Goal: Answer question/provide support: Share knowledge or assist other users

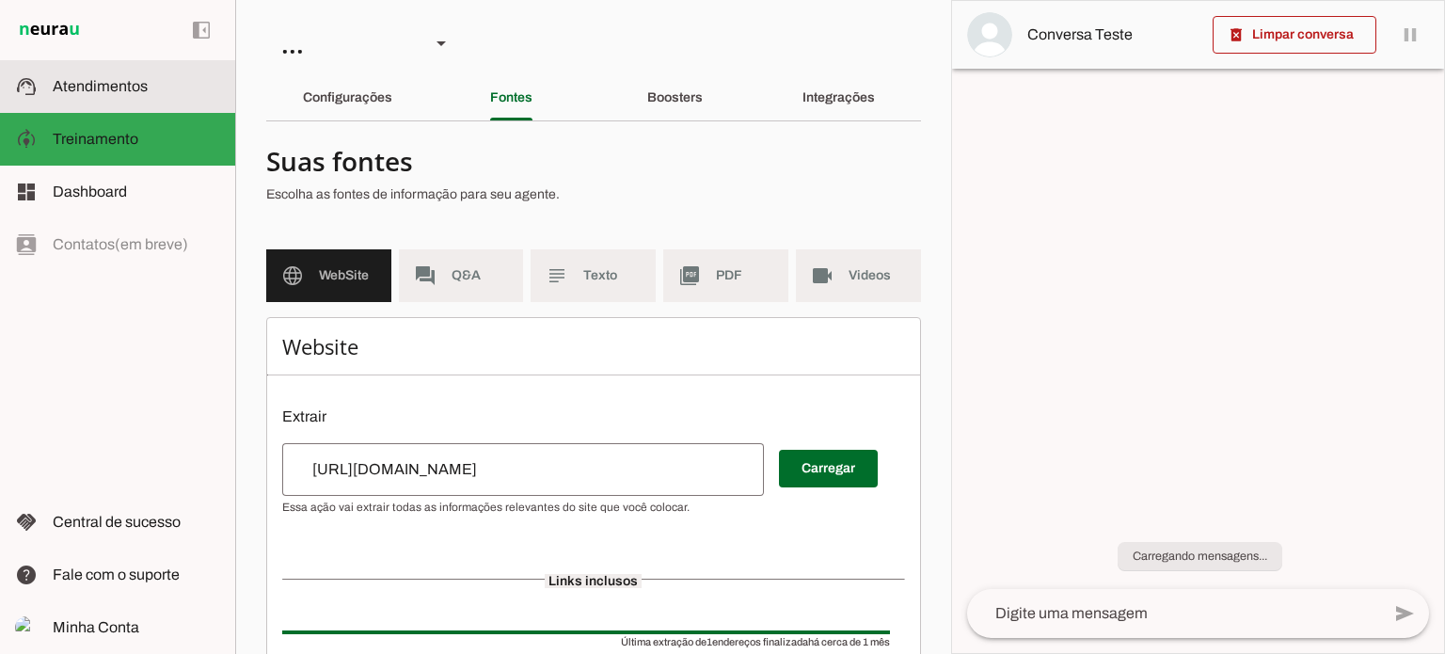
click at [129, 88] on span "Atendimentos" at bounding box center [100, 86] width 95 height 16
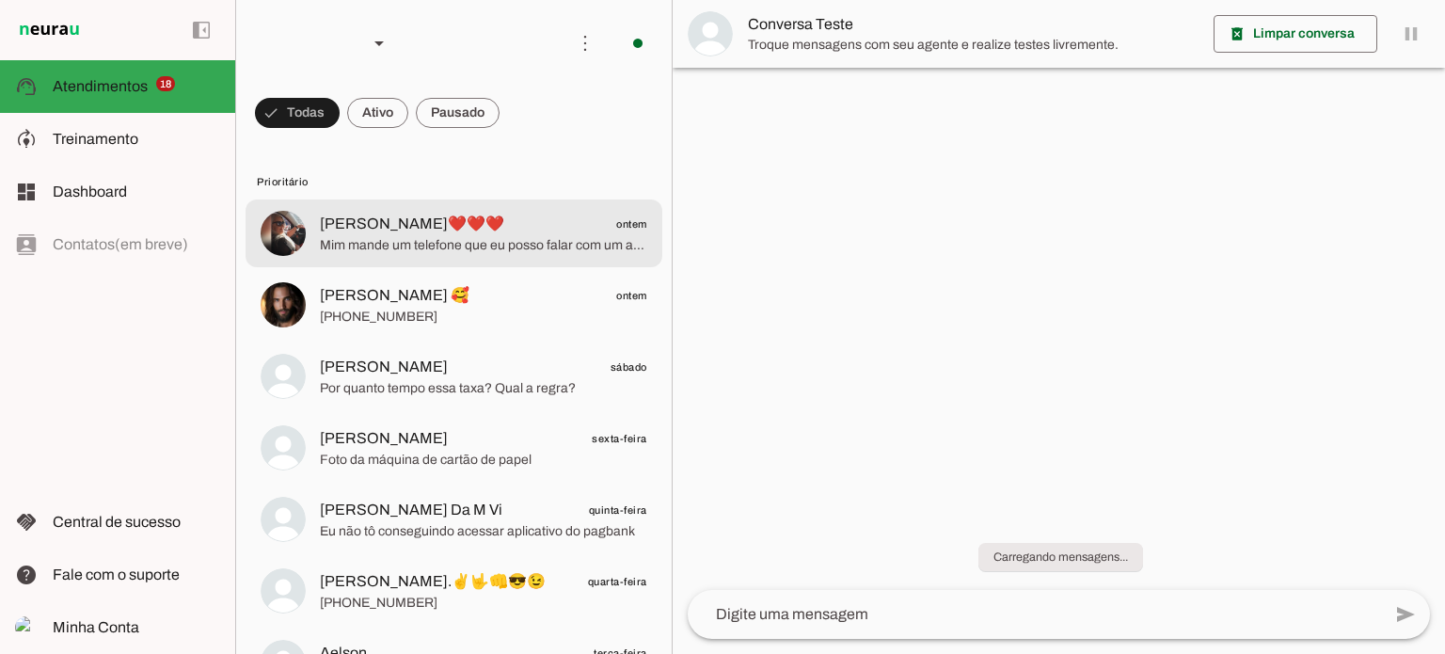
click at [455, 240] on span "Mim mande um telefone que eu posso falar com um acistente" at bounding box center [483, 245] width 327 height 19
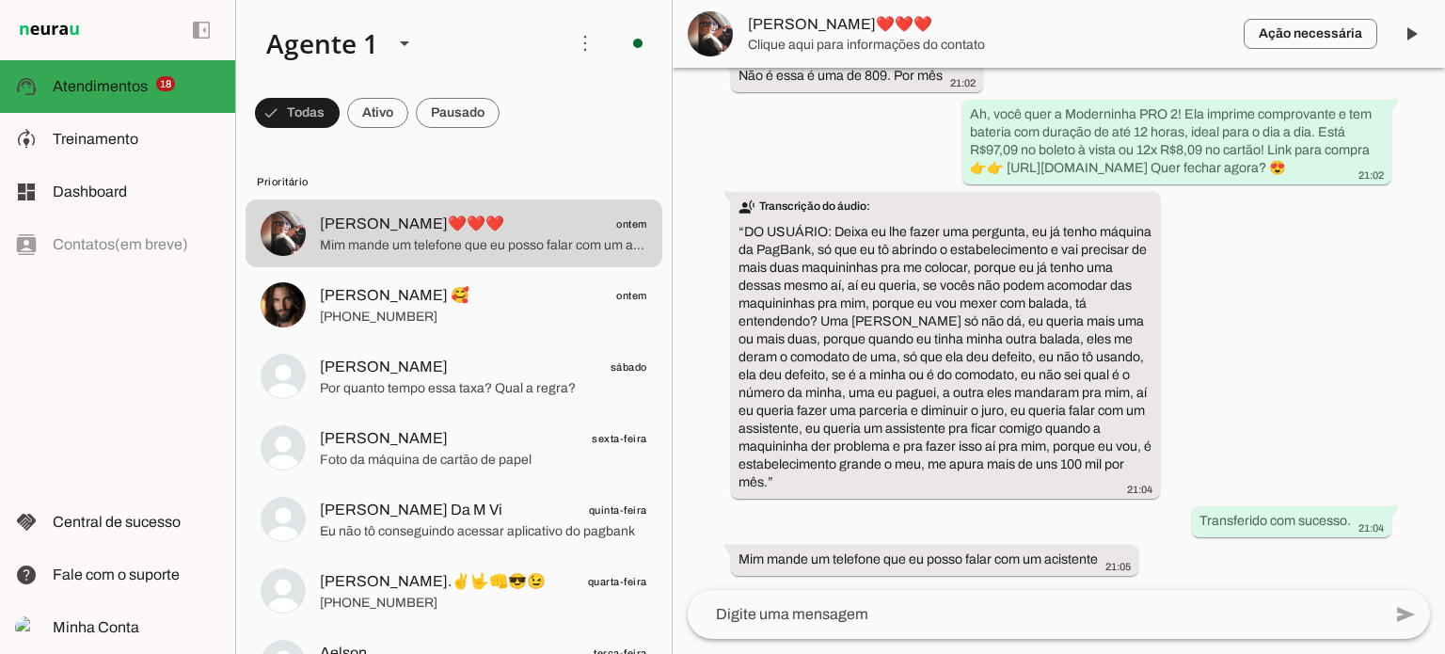
scroll to position [579, 0]
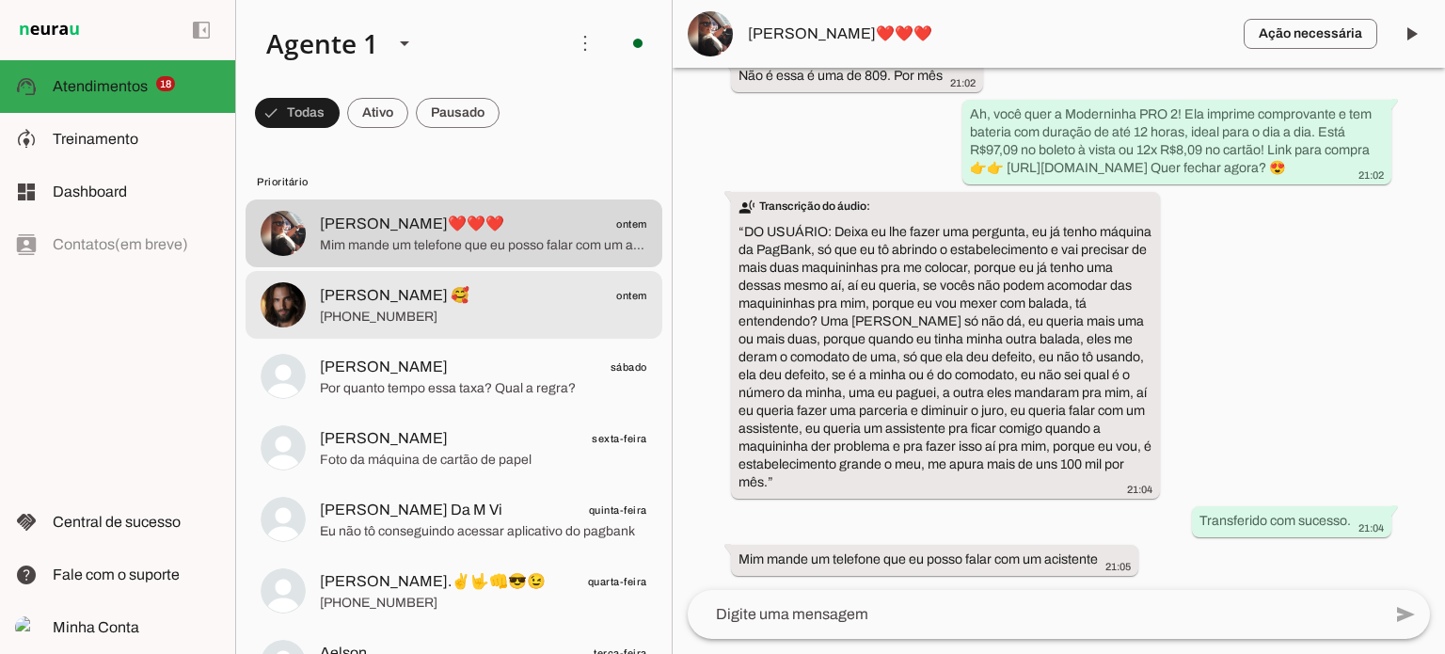
click at [571, 312] on span "[PHONE_NUMBER]" at bounding box center [483, 317] width 327 height 19
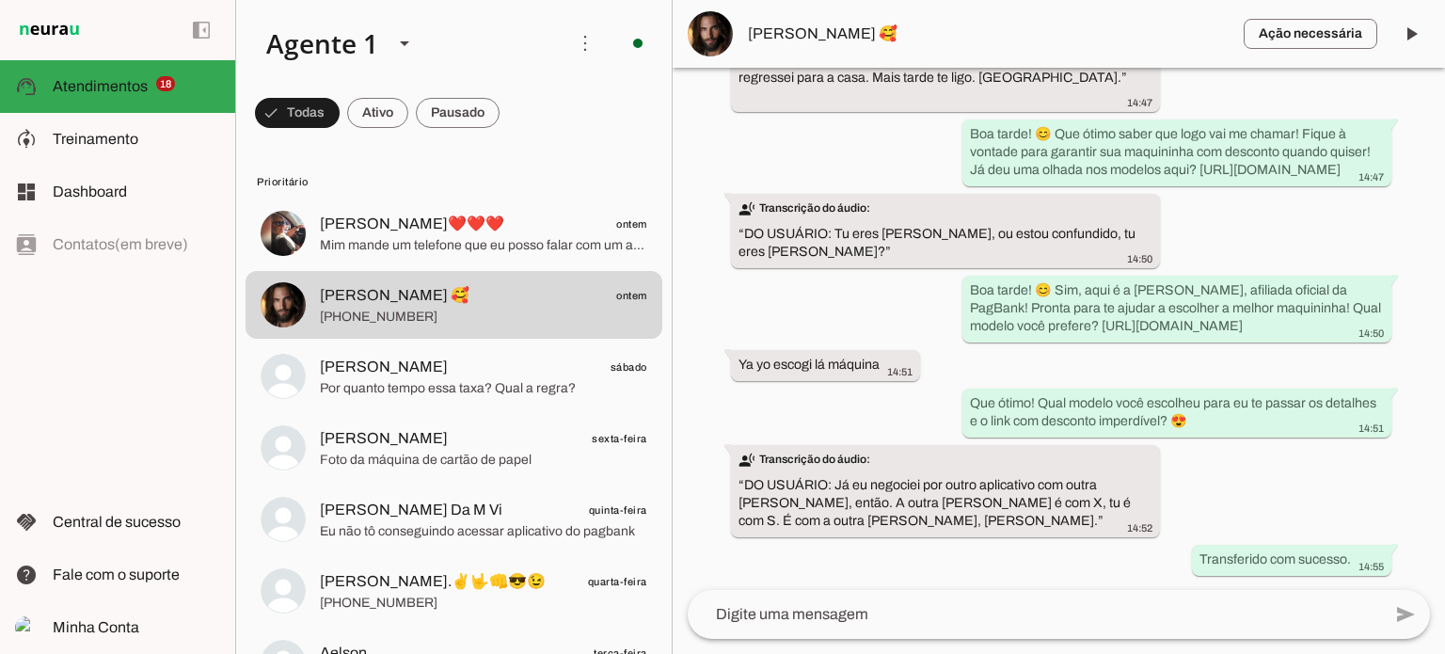
scroll to position [4882, 0]
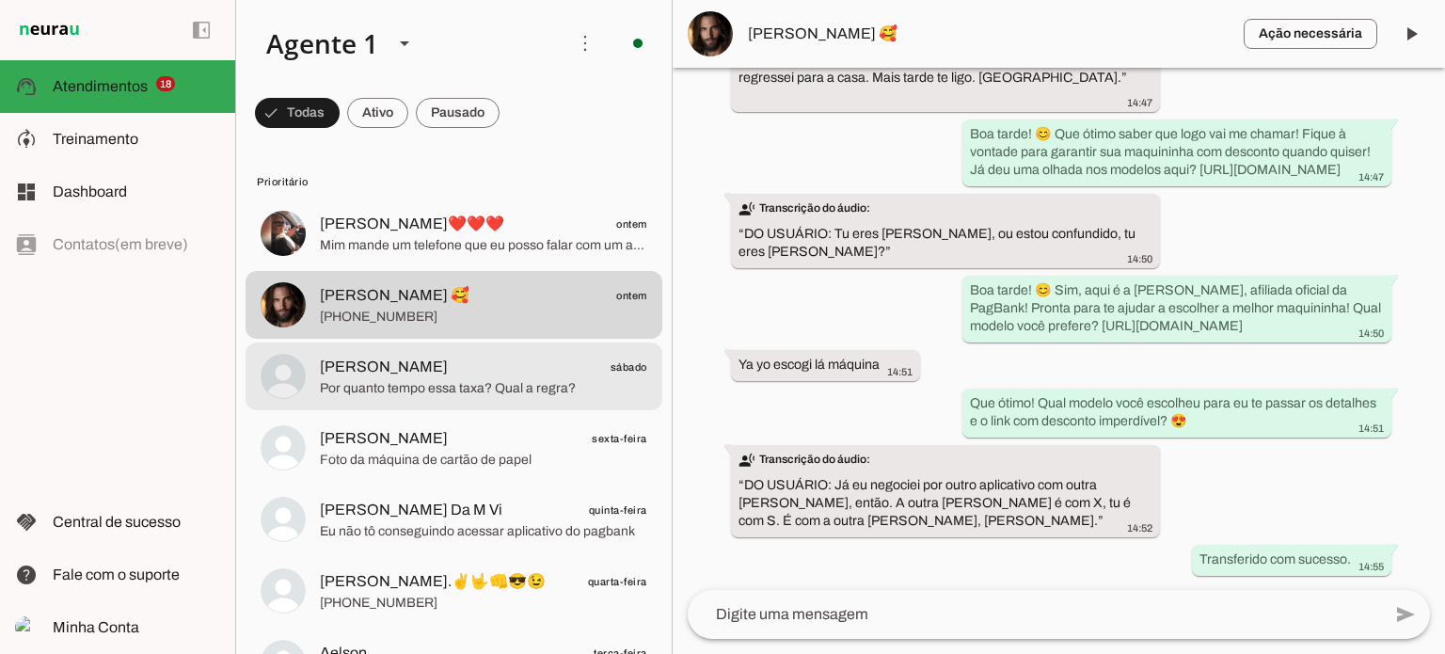
click at [484, 385] on span "Por quanto tempo essa taxa? Qual a regra?" at bounding box center [483, 388] width 327 height 19
